Goal: Information Seeking & Learning: Learn about a topic

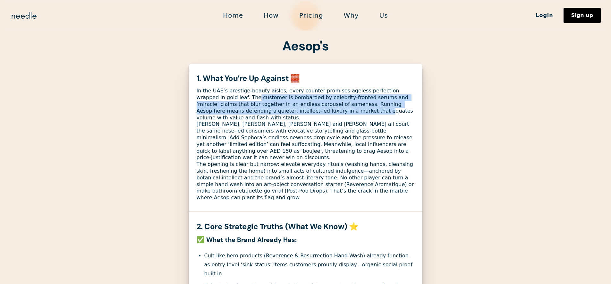
drag, startPoint x: 228, startPoint y: 98, endPoint x: 289, endPoint y: 111, distance: 63.1
click at [298, 112] on div "In the UAE’s prestige-beauty aisles, every counter promises ageless perfection …" at bounding box center [306, 145] width 218 height 114
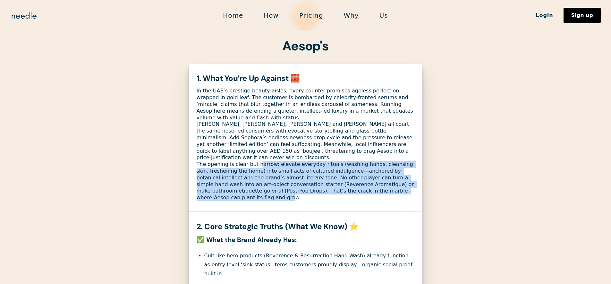
drag, startPoint x: 267, startPoint y: 150, endPoint x: 402, endPoint y: 184, distance: 138.8
click at [401, 179] on div "In the UAE’s prestige-beauty aisles, every counter promises ageless perfection …" at bounding box center [306, 145] width 218 height 114
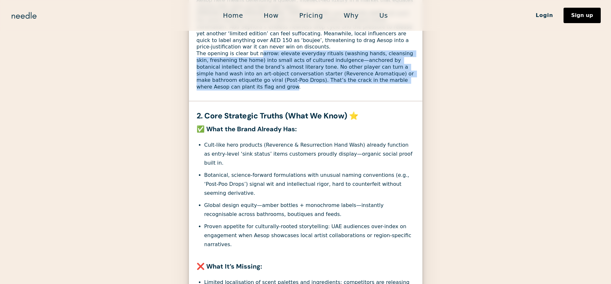
scroll to position [169, 0]
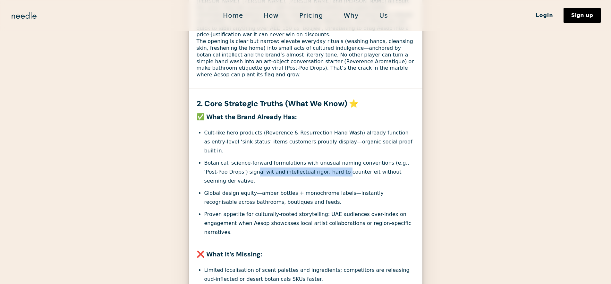
drag, startPoint x: 232, startPoint y: 142, endPoint x: 314, endPoint y: 143, distance: 81.5
click at [314, 159] on li "Botanical, science-forward formulations with unusual naming conventions (e.g., …" at bounding box center [309, 172] width 210 height 27
drag, startPoint x: 273, startPoint y: 157, endPoint x: 257, endPoint y: 165, distance: 17.4
click at [273, 189] on li "Global design equity—amber bottles + monochrome labels—instantly recognisable a…" at bounding box center [309, 198] width 210 height 18
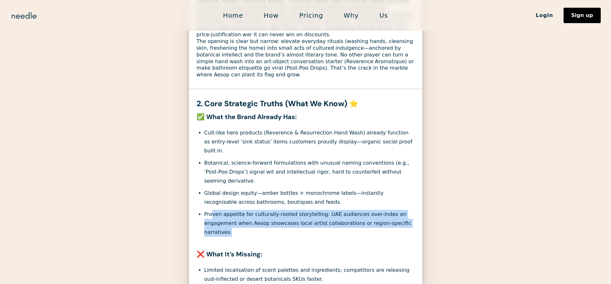
drag, startPoint x: 211, startPoint y: 179, endPoint x: 350, endPoint y: 193, distance: 139.7
click at [354, 210] on li "Proven appetite for culturally-rooted storytelling: UAE audiences over-index on…" at bounding box center [309, 223] width 210 height 27
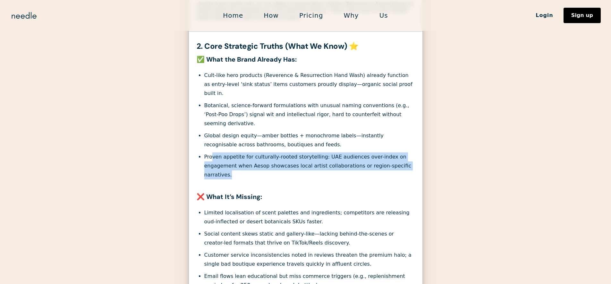
scroll to position [227, 0]
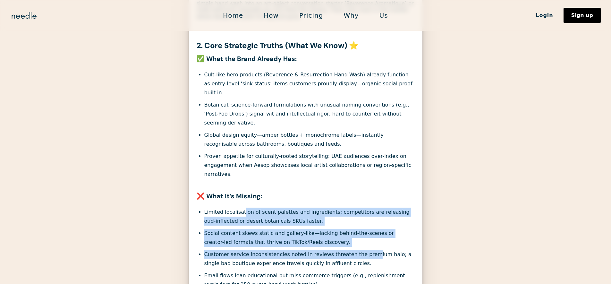
drag, startPoint x: 262, startPoint y: 173, endPoint x: 365, endPoint y: 219, distance: 112.8
click at [365, 219] on ul "Limited localisation of scent palettes and ingredients; competitors are releasi…" at bounding box center [306, 249] width 218 height 82
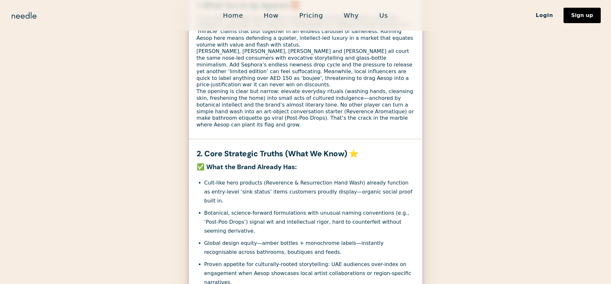
scroll to position [0, 0]
